Goal: Find specific page/section: Find specific page/section

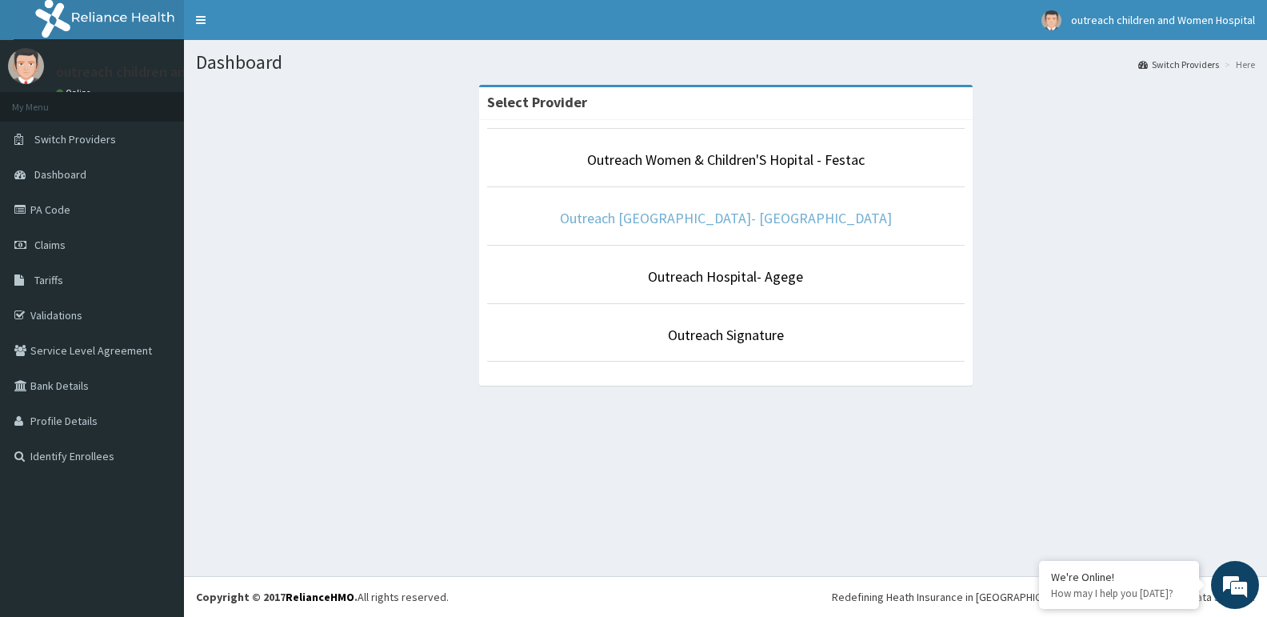
click at [758, 222] on link "Outreach [GEOGRAPHIC_DATA]- [GEOGRAPHIC_DATA]" at bounding box center [726, 218] width 332 height 18
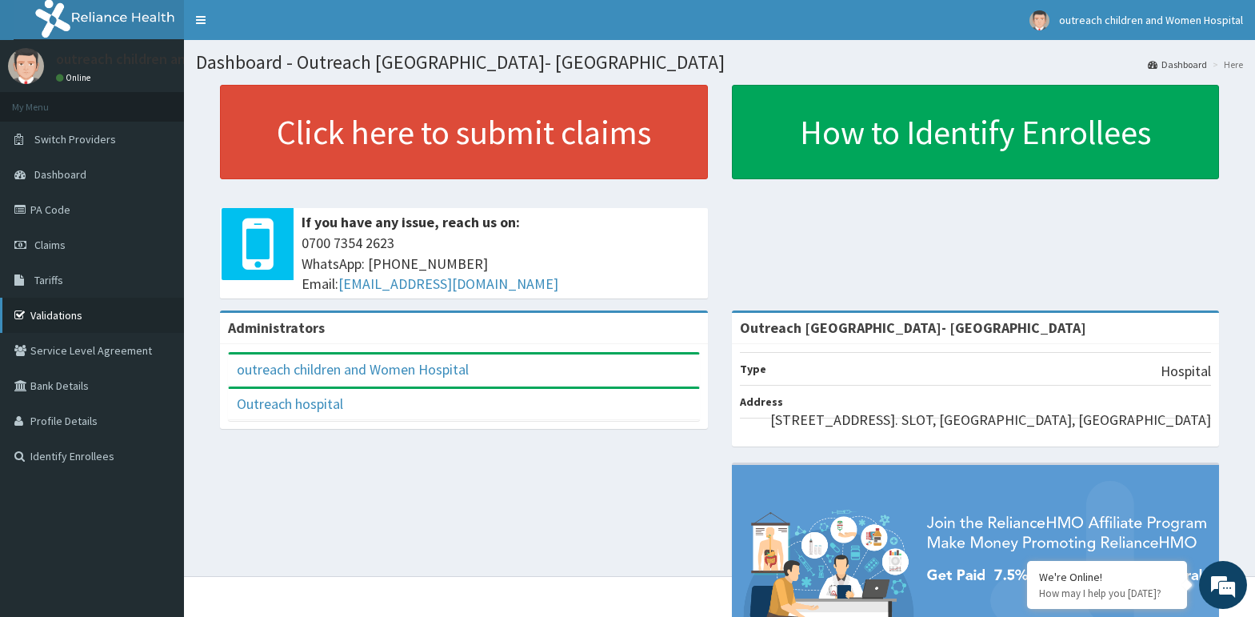
click at [54, 312] on link "Validations" at bounding box center [92, 315] width 184 height 35
